Goal: Information Seeking & Learning: Learn about a topic

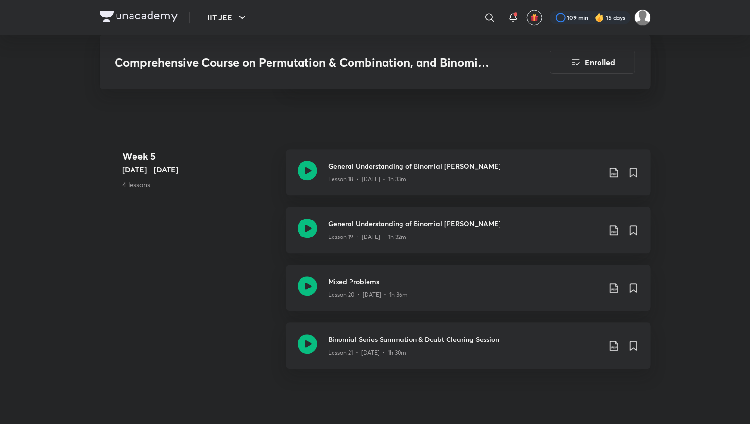
scroll to position [1574, 0]
